Goal: Check status: Check status

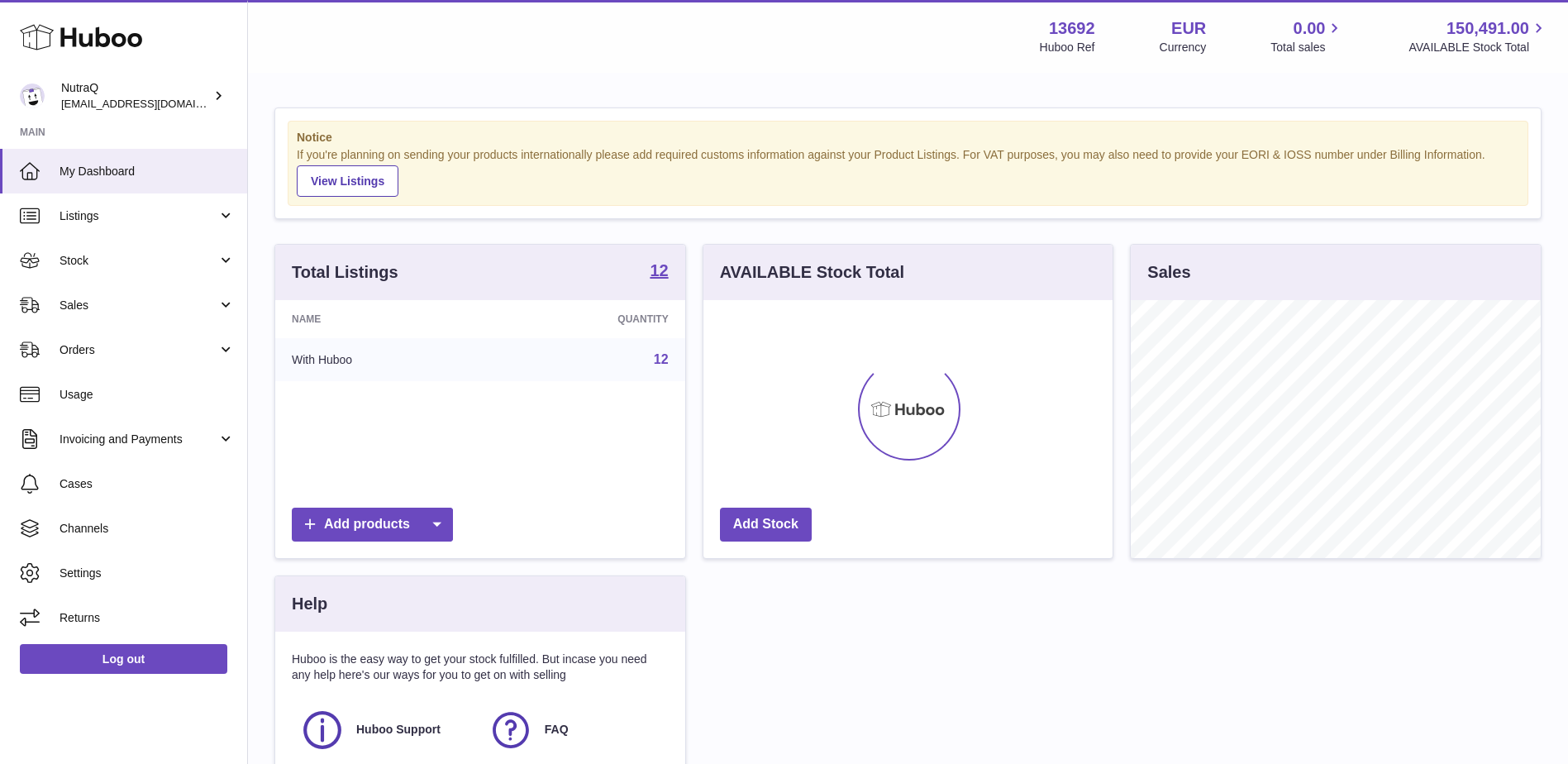
scroll to position [258, 409]
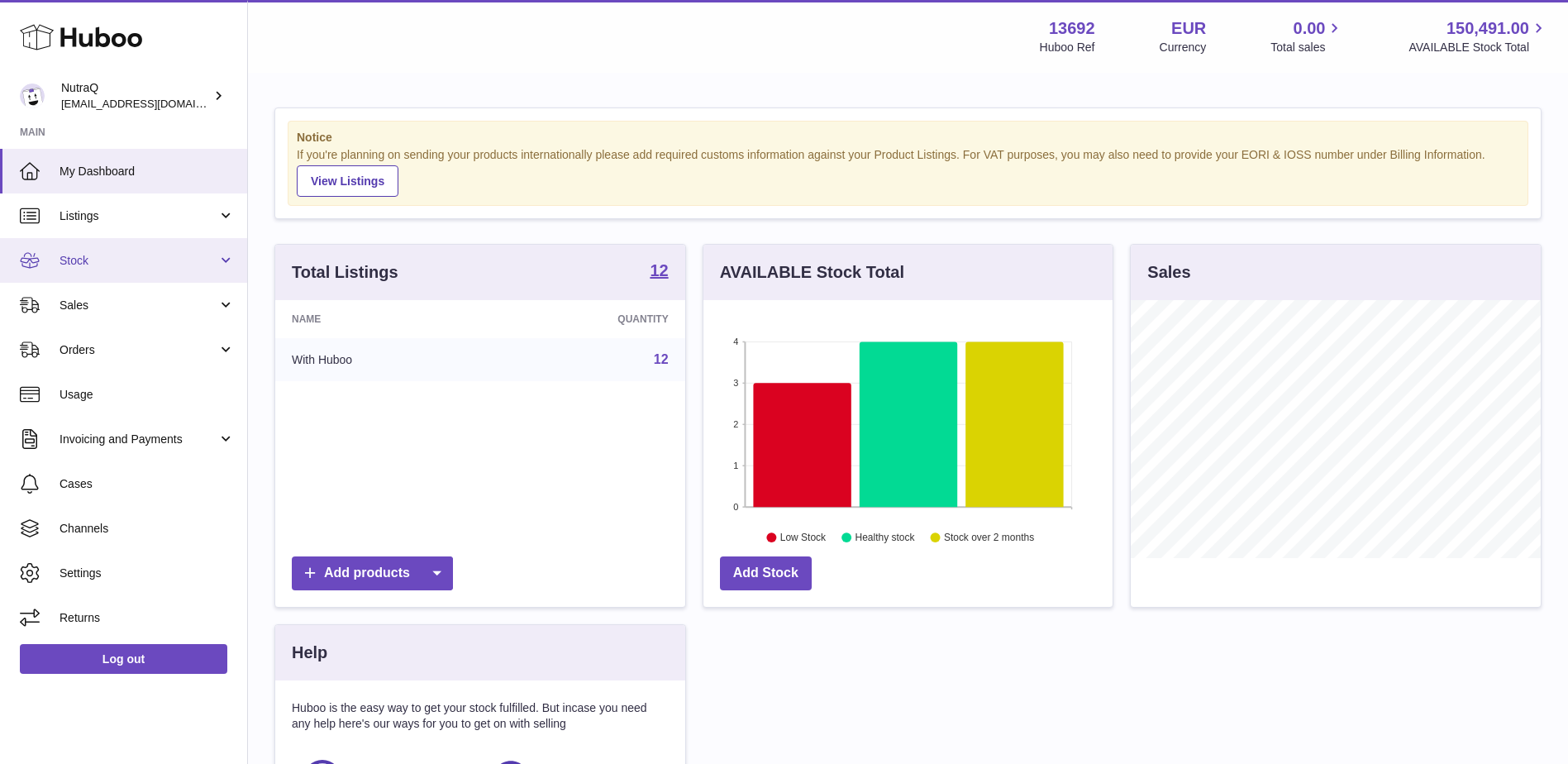
click at [207, 261] on span "Stock" at bounding box center [138, 261] width 157 height 16
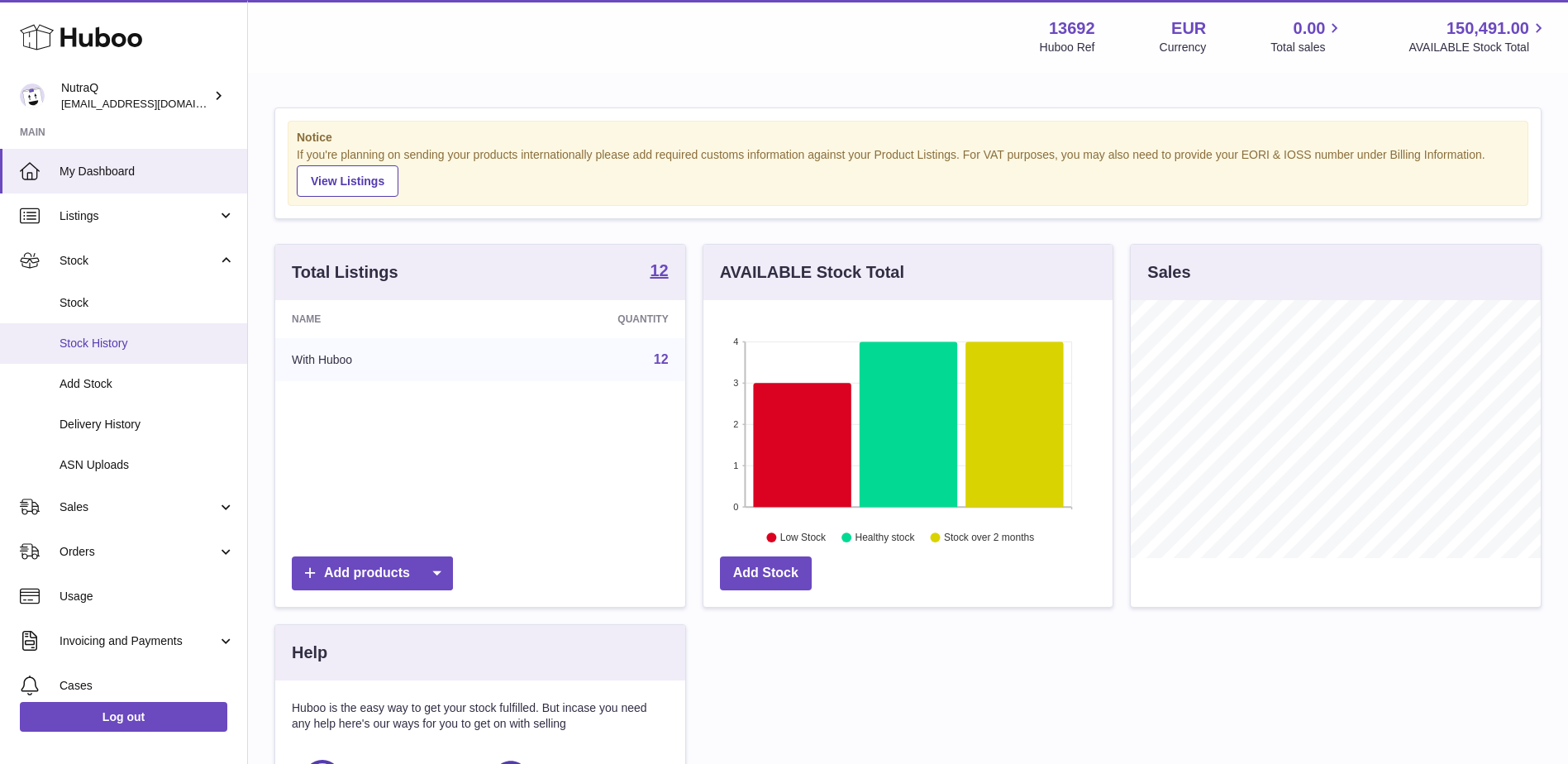
click at [100, 338] on span "Stock History" at bounding box center [147, 344] width 175 height 16
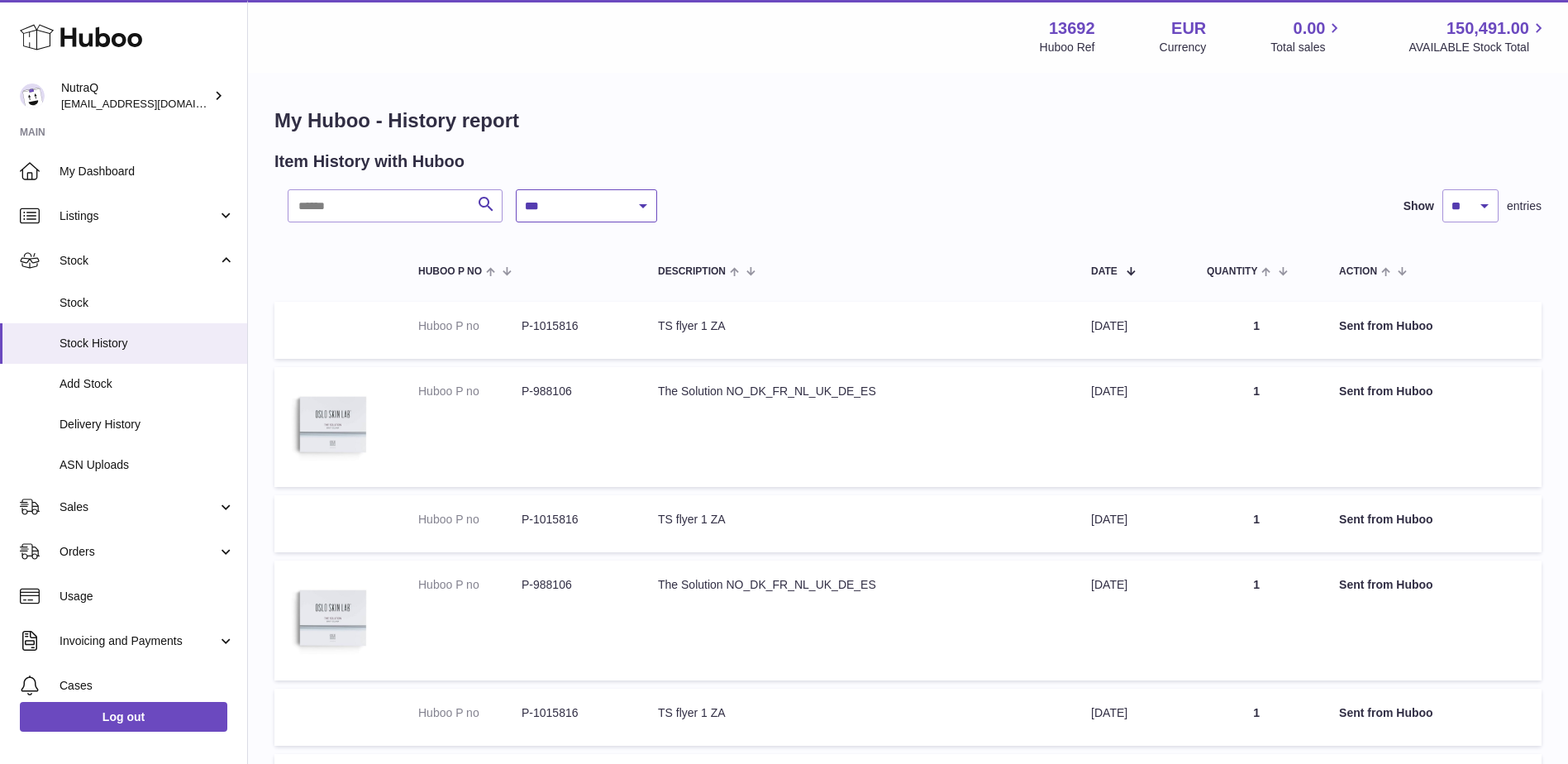
click at [642, 200] on select "**********" at bounding box center [586, 206] width 141 height 33
click at [749, 169] on div "Item History with Huboo" at bounding box center [908, 162] width 1267 height 23
click at [99, 292] on link "Stock" at bounding box center [123, 303] width 248 height 41
